Goal: Find specific page/section

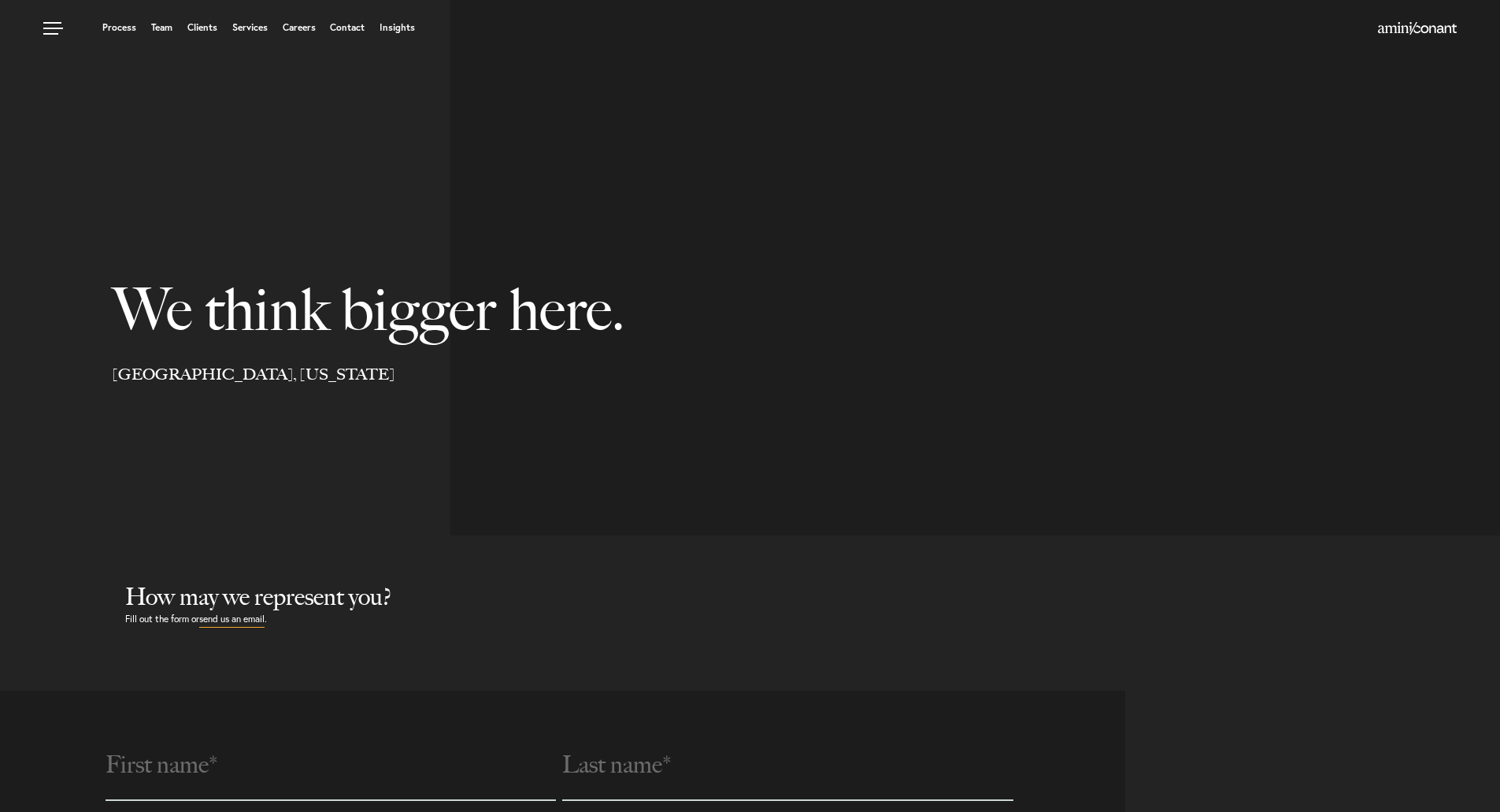
select select "Austin"
select select "Business and Civil Litigation"
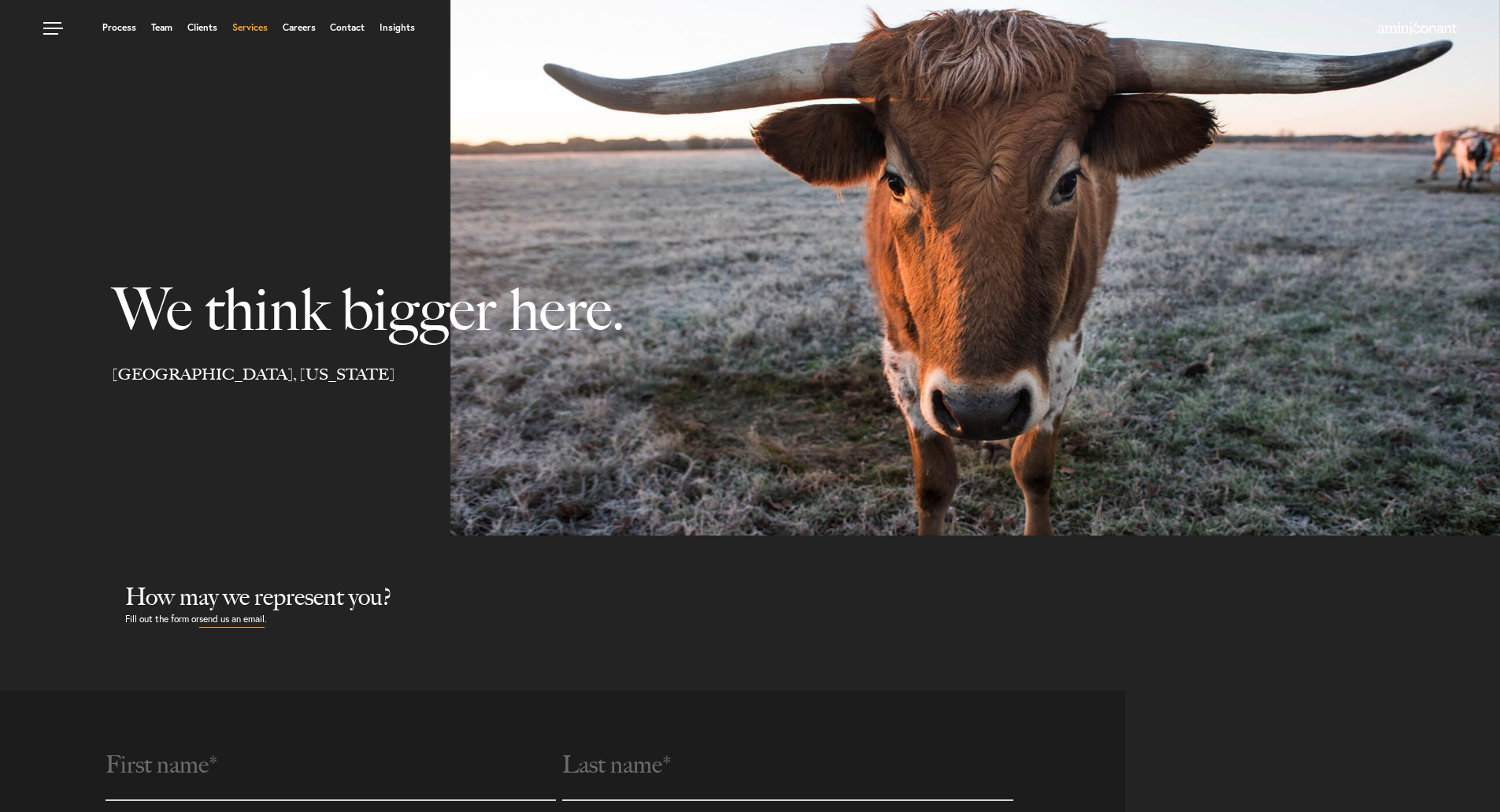
click at [248, 26] on link "Services" at bounding box center [250, 27] width 36 height 9
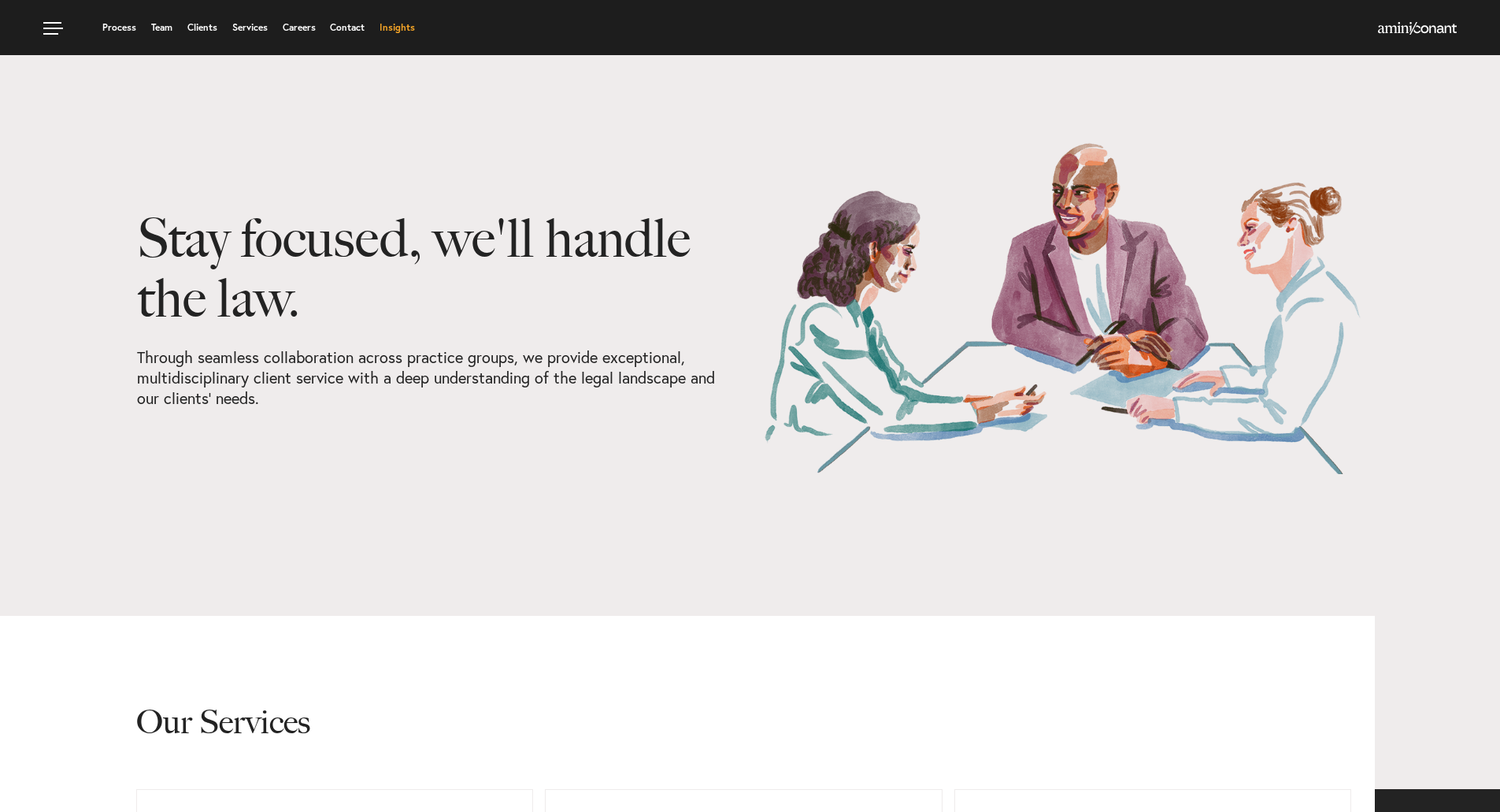
click at [405, 28] on link "Insights" at bounding box center [397, 27] width 36 height 9
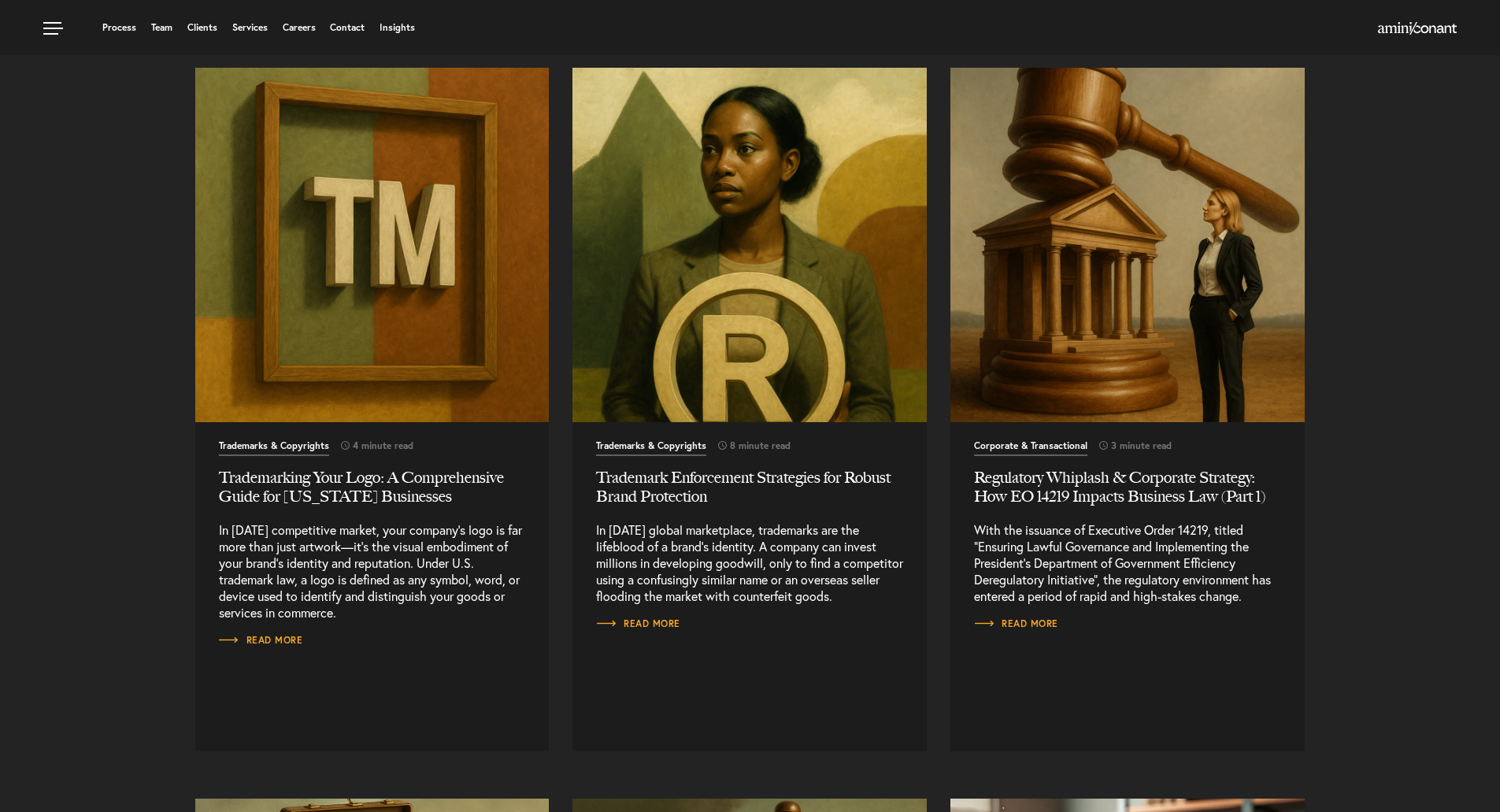
scroll to position [3227, 0]
